Goal: Information Seeking & Learning: Find specific fact

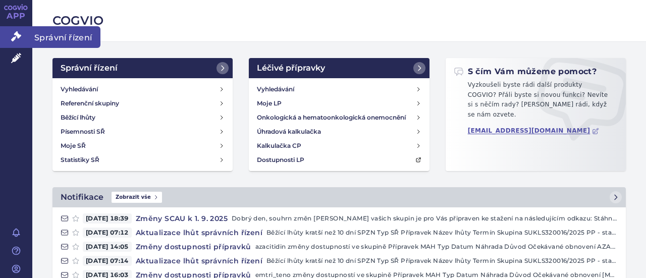
click at [16, 38] on icon at bounding box center [16, 36] width 10 height 10
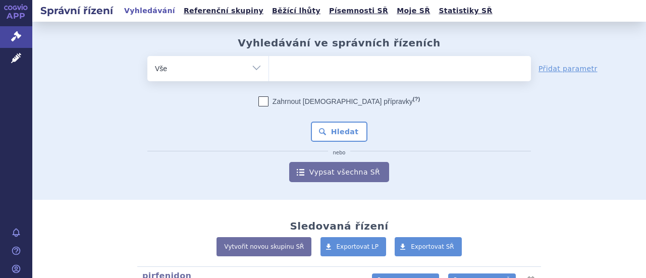
click at [254, 65] on select "Vše Spisová značka Typ SŘ Přípravek/SUKL kód Účastník/Držitel" at bounding box center [207, 67] width 121 height 23
select select "filter-atc-group"
click at [147, 56] on select "Vše Spisová značka Typ SŘ Přípravek/SUKL kód Účastník/Držitel" at bounding box center [207, 67] width 121 height 23
click at [306, 74] on ul at bounding box center [400, 66] width 262 height 21
click at [269, 74] on select at bounding box center [268, 67] width 1 height 25
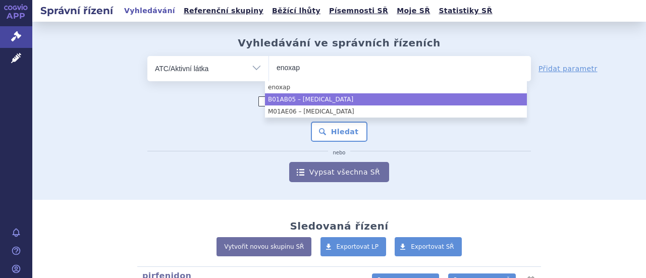
type input "enoxap"
select select "B01AB05"
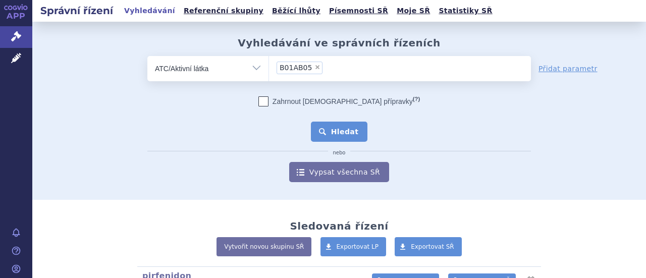
click at [343, 129] on button "Hledat" at bounding box center [339, 132] width 57 height 20
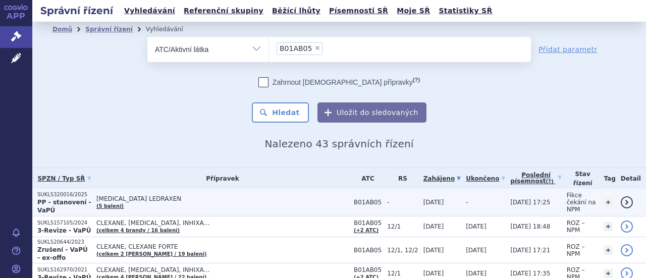
click at [170, 196] on span "[MEDICAL_DATA] LEDRAXEN" at bounding box center [222, 198] width 252 height 7
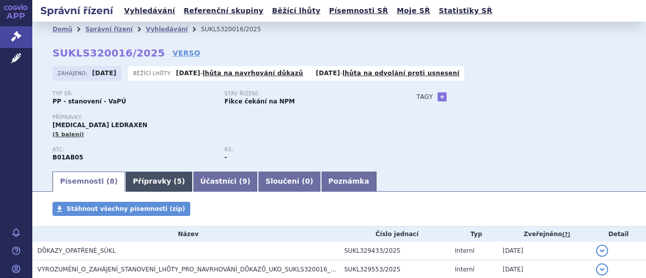
click at [143, 182] on link "Přípravky ( 5 )" at bounding box center [158, 181] width 67 height 20
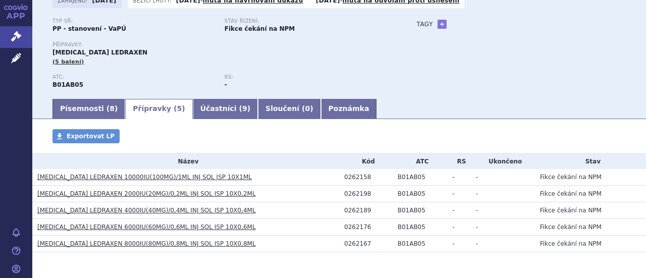
scroll to position [78, 0]
